Goal: Transaction & Acquisition: Purchase product/service

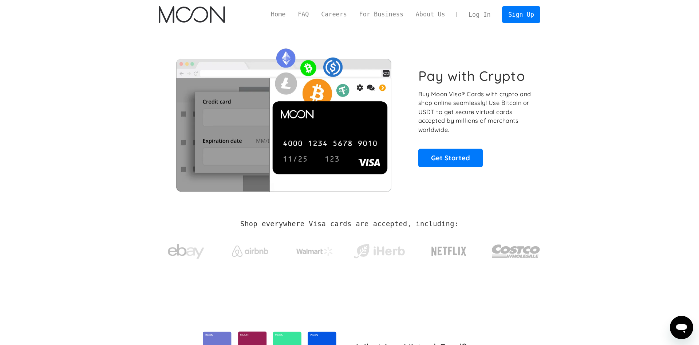
click at [481, 12] on link "Log In" at bounding box center [479, 15] width 34 height 16
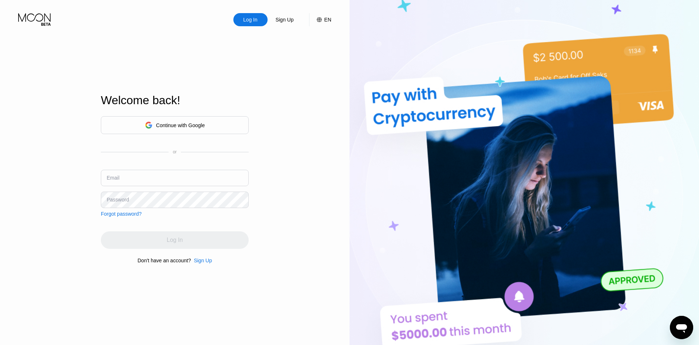
type input "raeisim@protonmail.com"
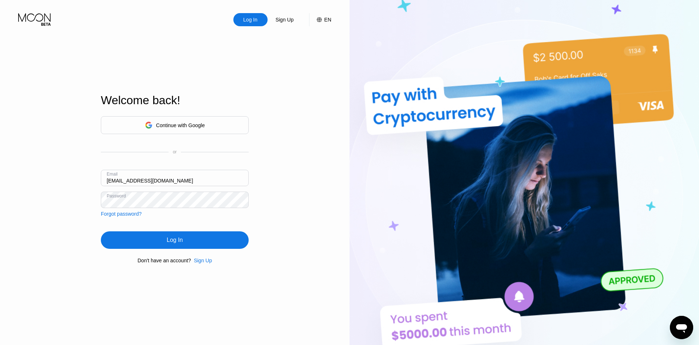
click at [162, 237] on div "Log In" at bounding box center [175, 239] width 148 height 17
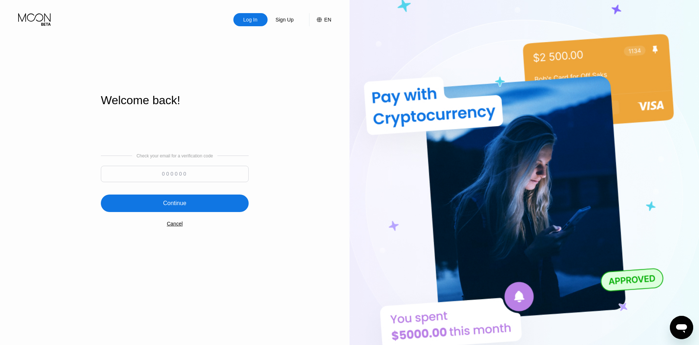
click at [169, 178] on input at bounding box center [175, 174] width 148 height 16
type input "743886"
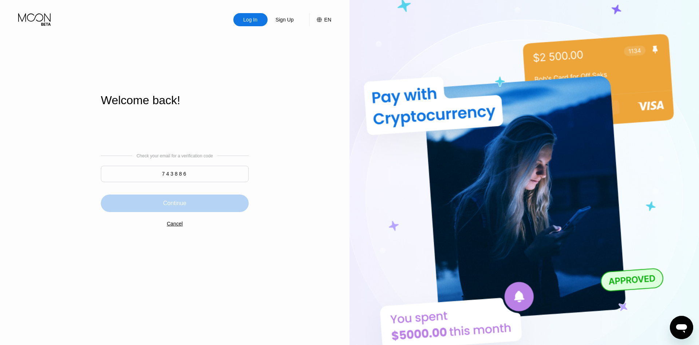
click at [133, 204] on div "Continue" at bounding box center [175, 202] width 148 height 17
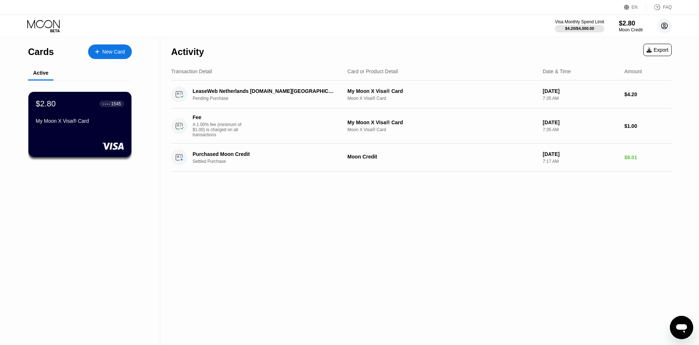
click at [664, 21] on circle at bounding box center [664, 26] width 15 height 15
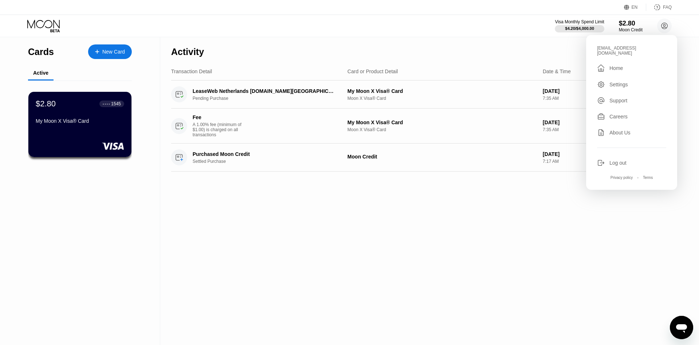
click at [627, 64] on div " Home" at bounding box center [631, 68] width 69 height 9
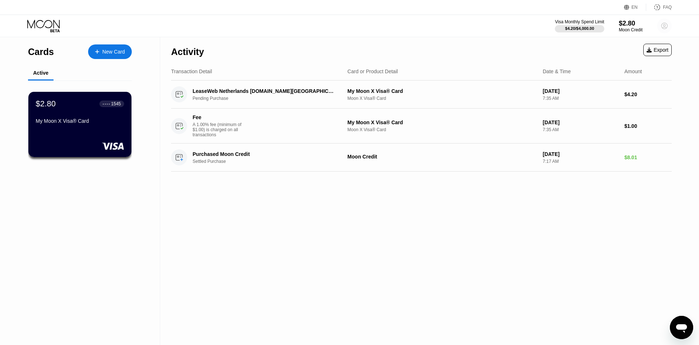
click at [668, 28] on circle at bounding box center [664, 26] width 15 height 15
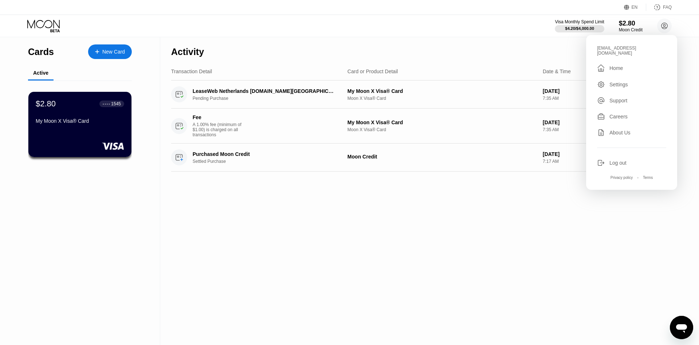
click at [624, 114] on div "Careers" at bounding box center [618, 117] width 18 height 6
click at [418, 246] on div "Activity Export Transaction Detail Card or Product Detail Date & Time Amount Le…" at bounding box center [421, 191] width 522 height 308
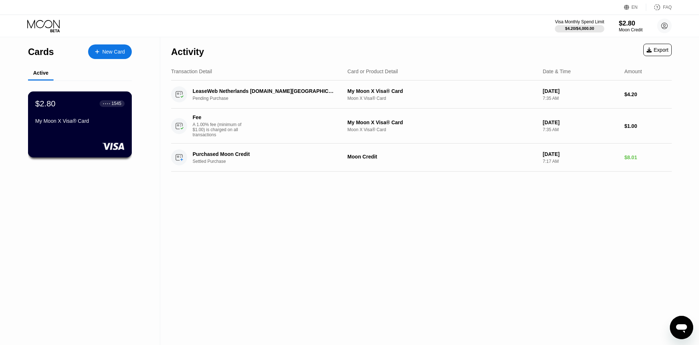
click at [70, 135] on div "$2.80 ● ● ● ● 1545 My Moon X Visa® Card" at bounding box center [80, 124] width 104 height 66
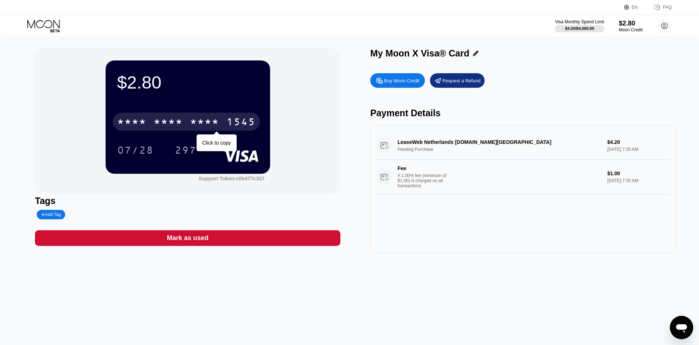
click at [240, 122] on div "1545" at bounding box center [240, 123] width 29 height 12
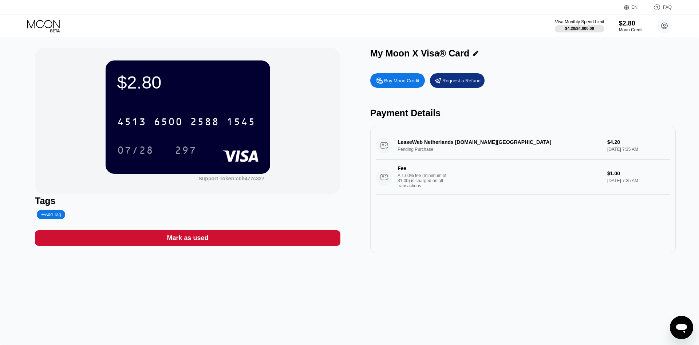
click at [402, 83] on div "Buy Moon Credit" at bounding box center [401, 81] width 35 height 6
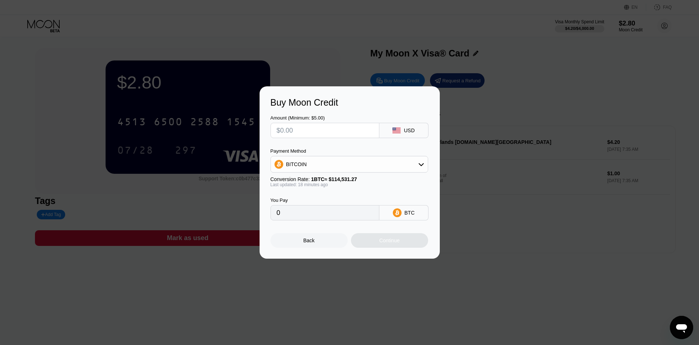
click at [413, 167] on div "BITCOIN" at bounding box center [349, 164] width 157 height 15
click at [410, 167] on div "BITCOIN" at bounding box center [349, 164] width 157 height 15
click at [350, 198] on div "USDT on TRON" at bounding box center [353, 200] width 137 height 6
type input "0.00"
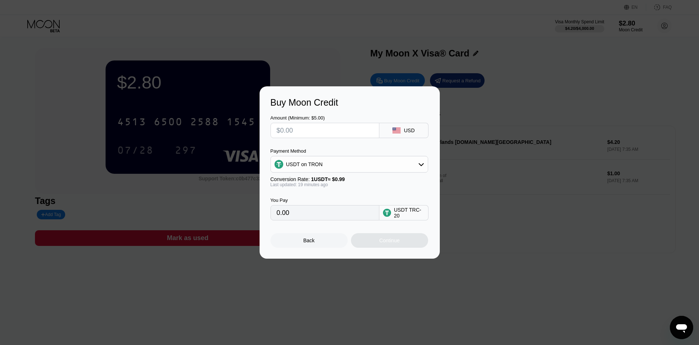
click at [311, 135] on input "text" at bounding box center [325, 130] width 96 height 15
type input "$5"
type input "5.05"
click at [380, 243] on div "Continue" at bounding box center [389, 240] width 20 height 6
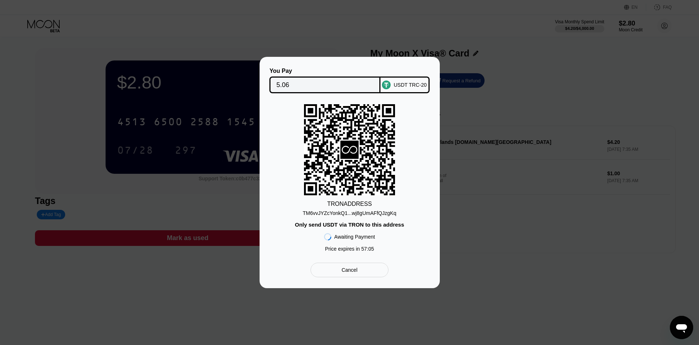
click at [384, 214] on div "TM6vvJYZcYonkQ1...wj8gUmAFfQJzgKq" at bounding box center [350, 213] width 94 height 6
